Goal: Information Seeking & Learning: Learn about a topic

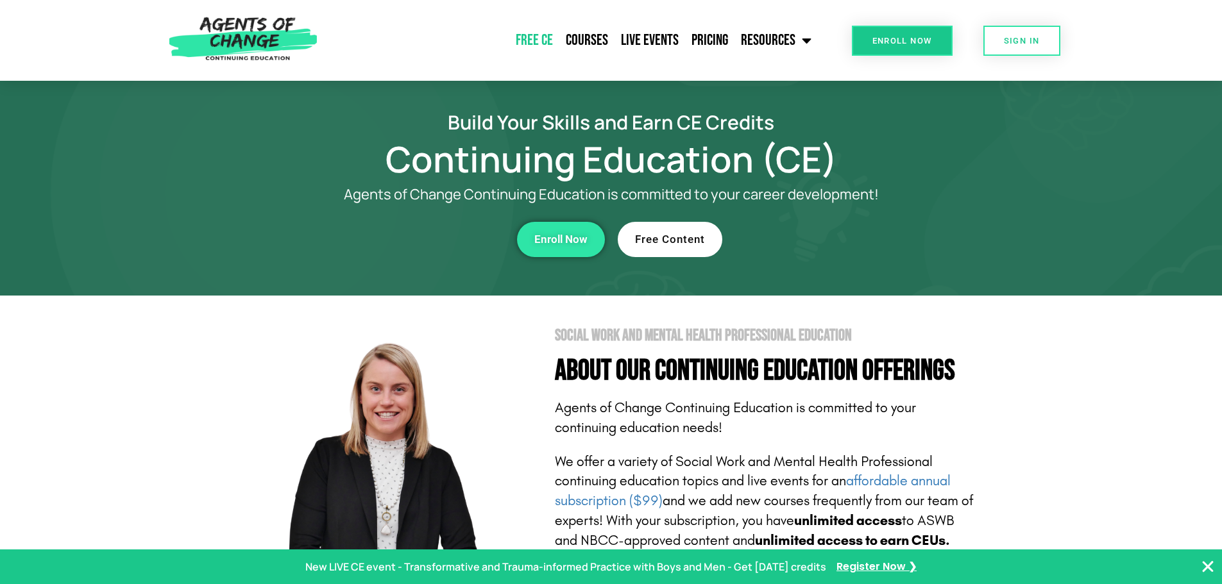
click at [553, 37] on link "Free CE" at bounding box center [534, 40] width 50 height 32
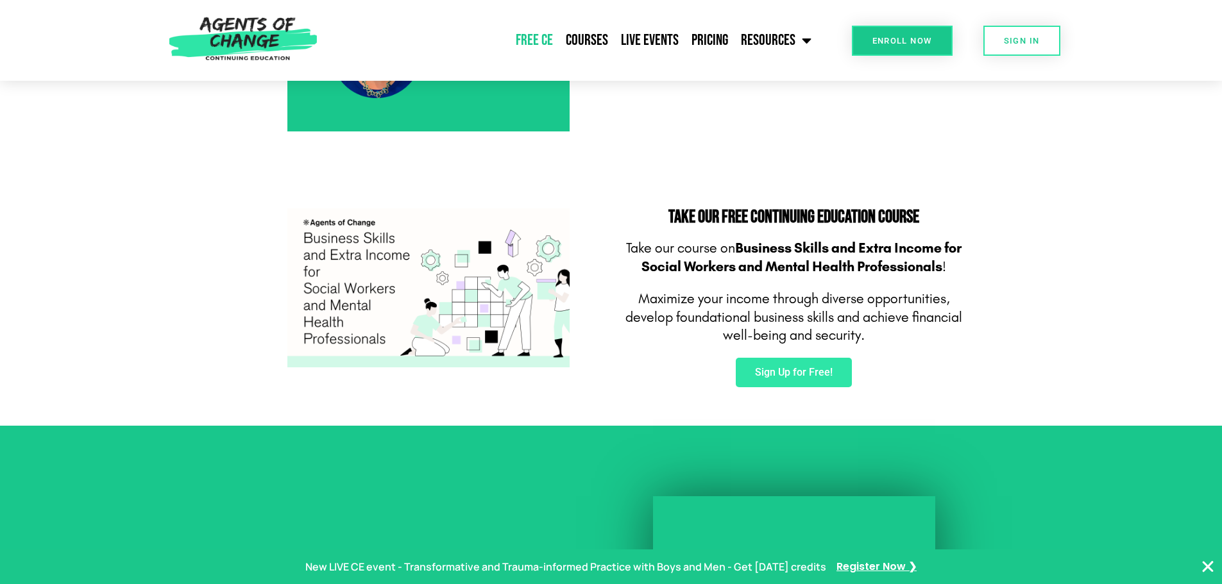
scroll to position [770, 0]
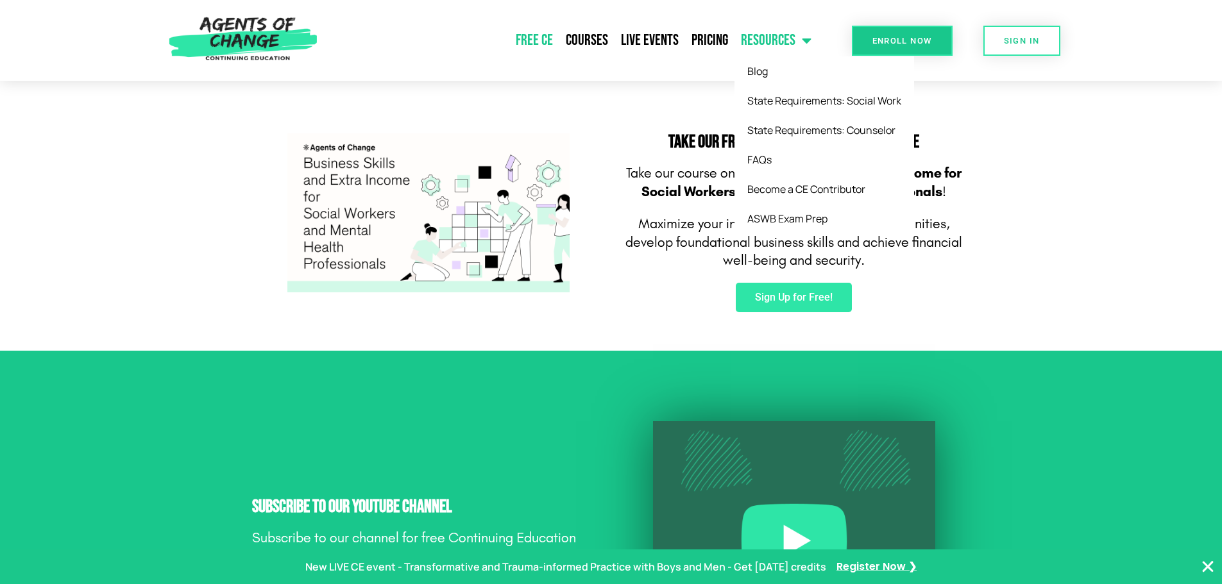
click at [799, 41] on span "Menu" at bounding box center [803, 40] width 16 height 28
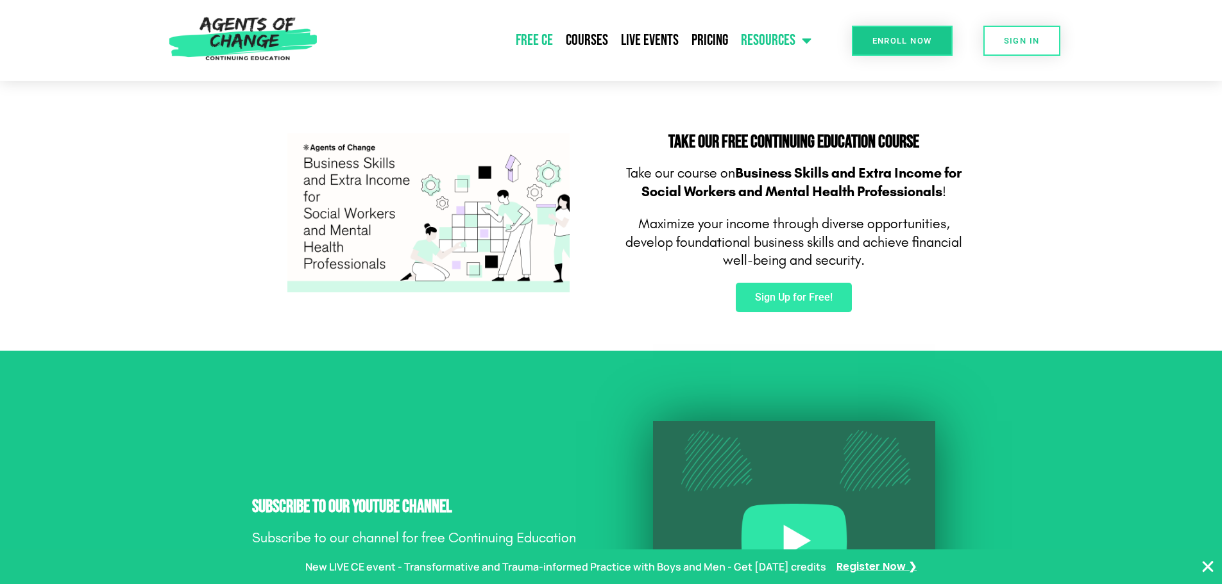
click at [799, 41] on span "Menu" at bounding box center [803, 40] width 16 height 28
click at [605, 35] on link "Courses" at bounding box center [586, 40] width 55 height 32
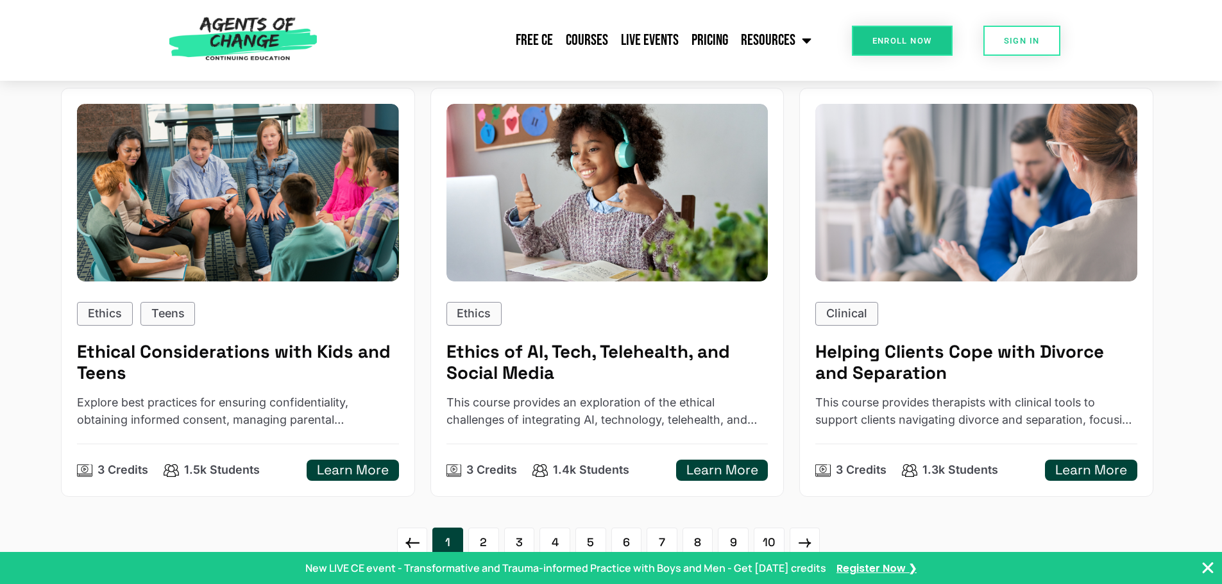
scroll to position [1860, 0]
